Goal: Task Accomplishment & Management: Manage account settings

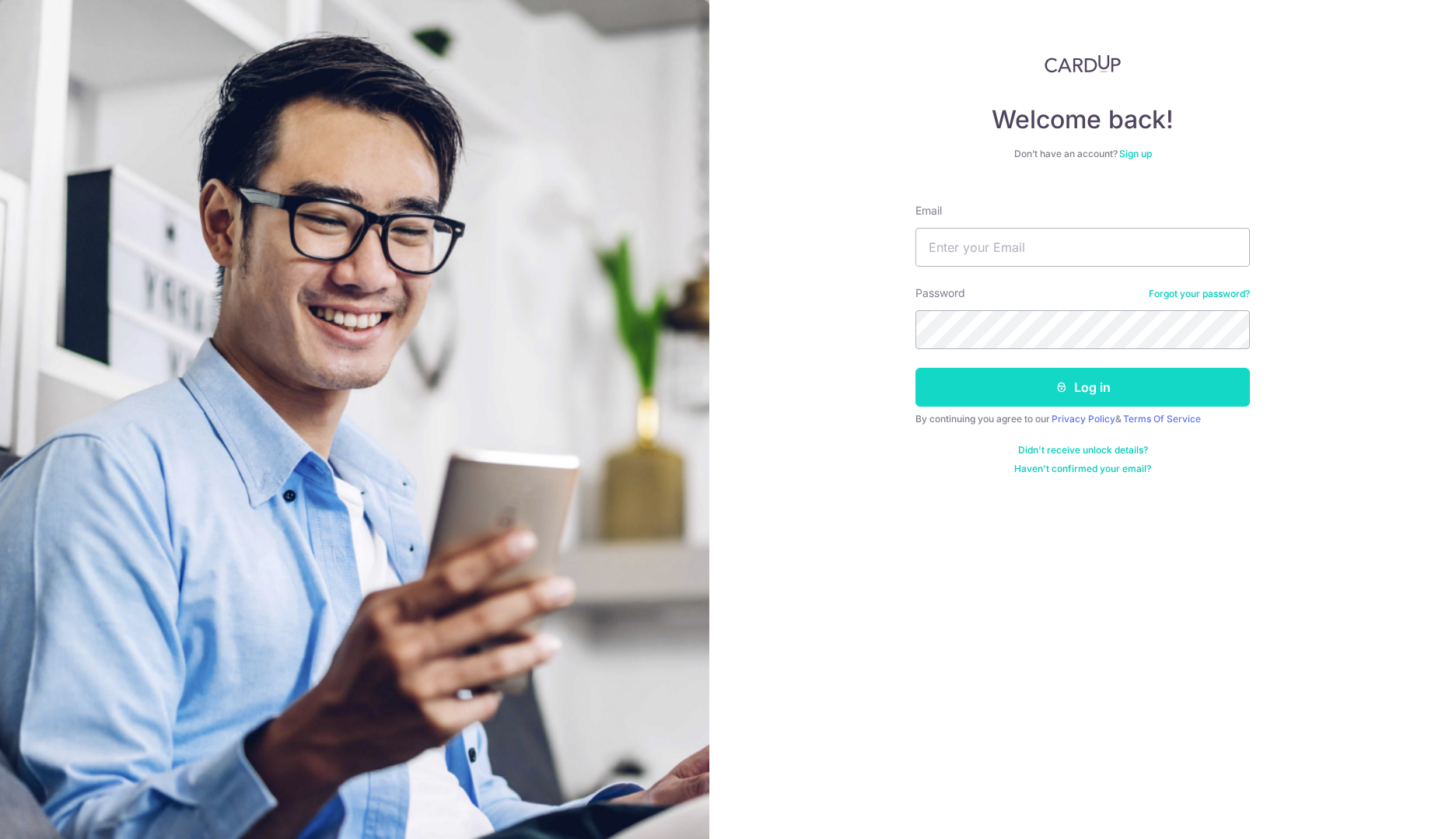
type input "[EMAIL_ADDRESS][DOMAIN_NAME]"
click at [1111, 387] on button "Log in" at bounding box center [1082, 387] width 334 height 39
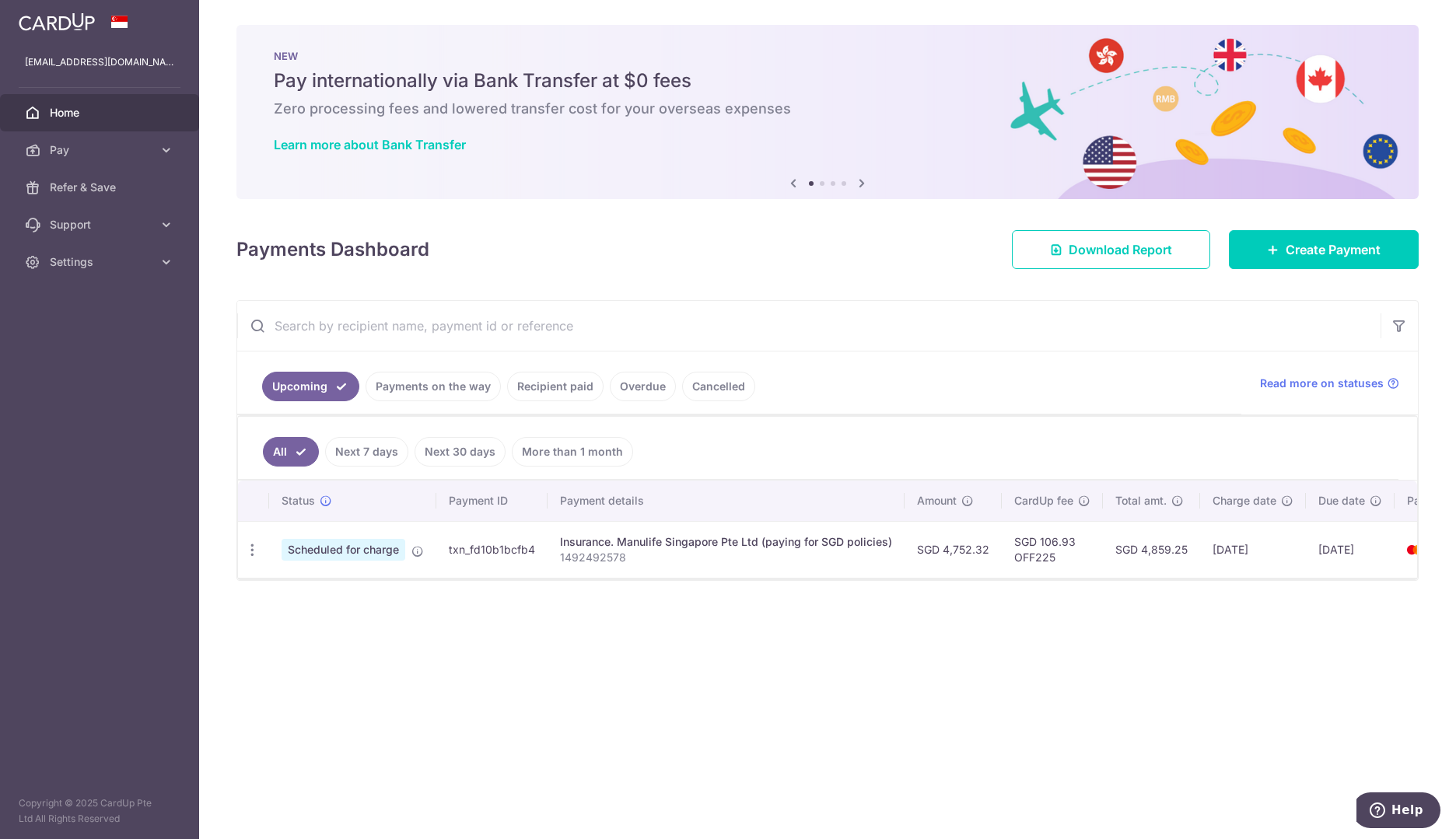
click at [0, 838] on nordpass-portal at bounding box center [0, 839] width 0 height 0
